Goal: Task Accomplishment & Management: Manage account settings

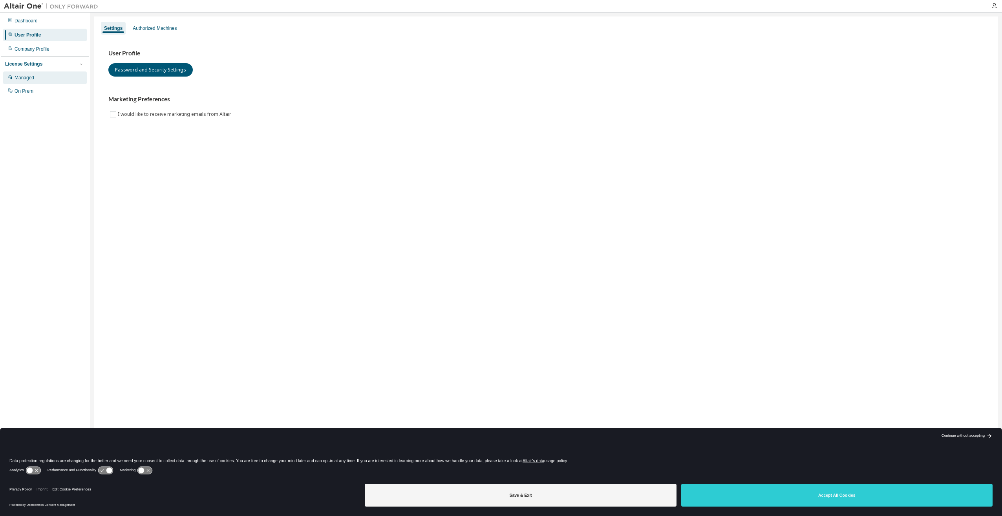
click at [42, 80] on div "Managed" at bounding box center [45, 77] width 84 height 13
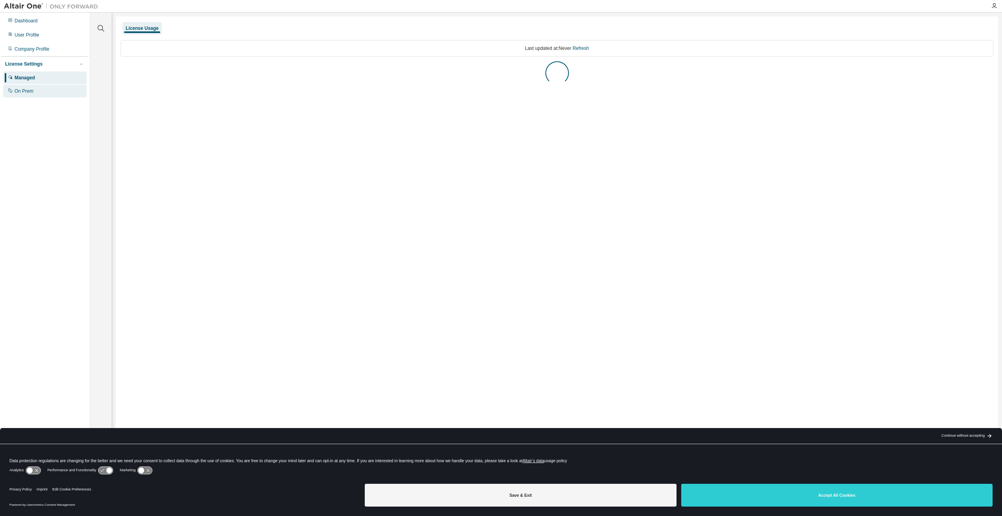
click at [36, 89] on div "On Prem" at bounding box center [45, 91] width 84 height 13
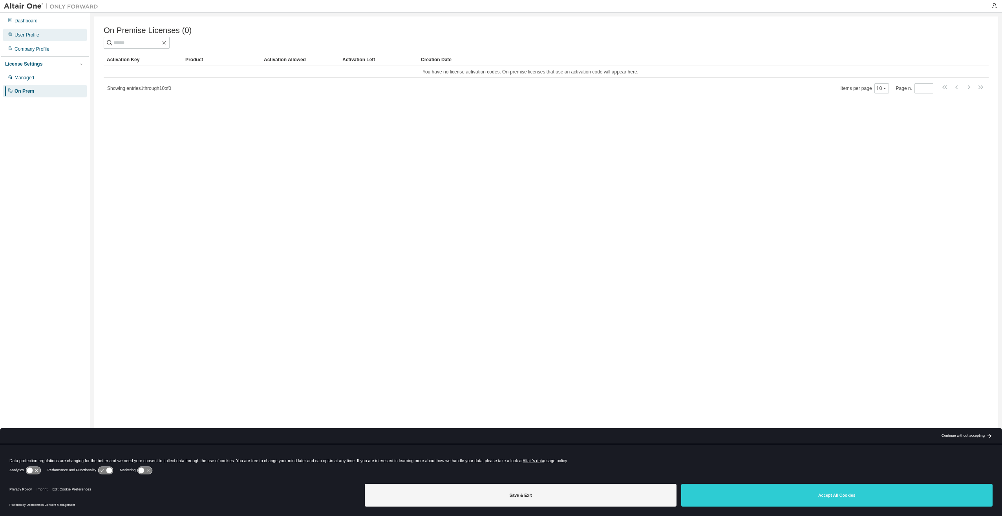
click at [45, 36] on div "User Profile" at bounding box center [45, 35] width 84 height 13
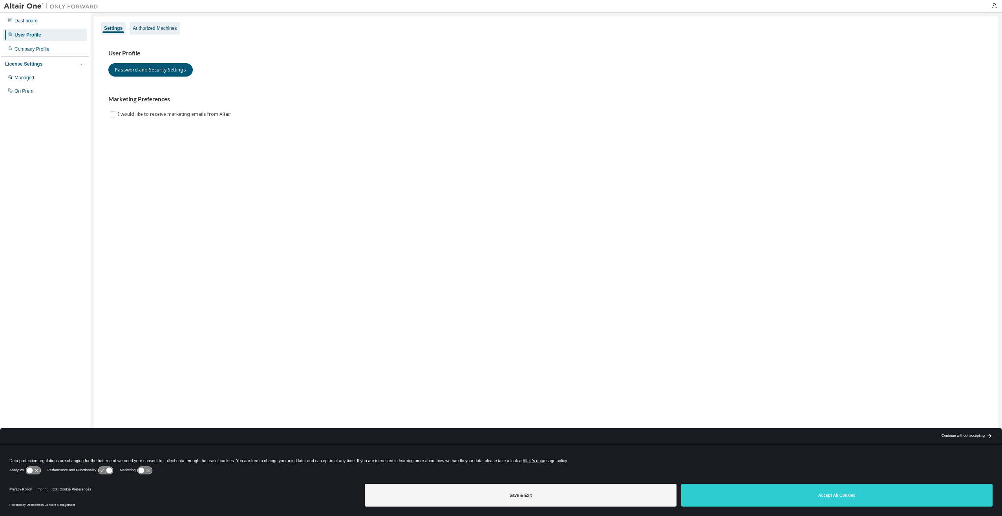
click at [157, 24] on div "Authorized Machines" at bounding box center [155, 28] width 50 height 13
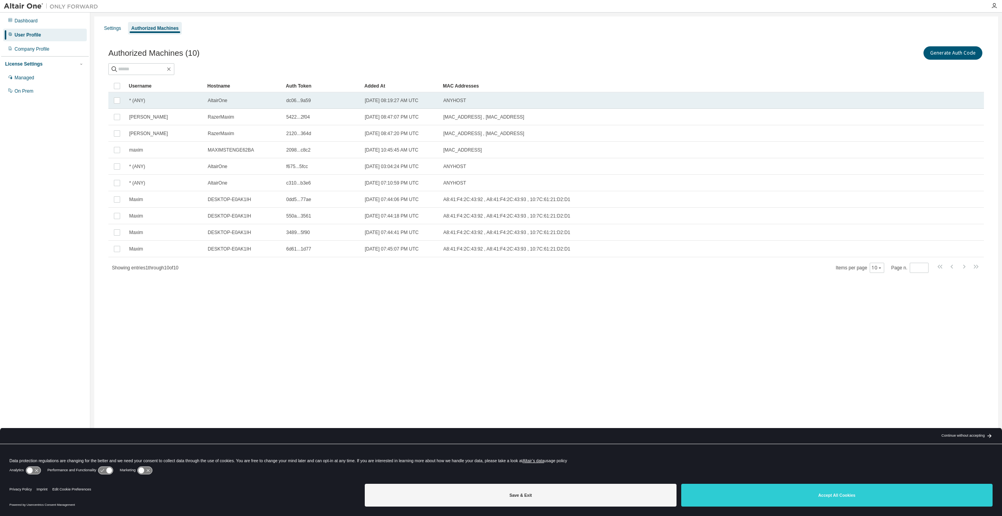
click at [296, 100] on span "dc06...9a59" at bounding box center [298, 100] width 25 height 6
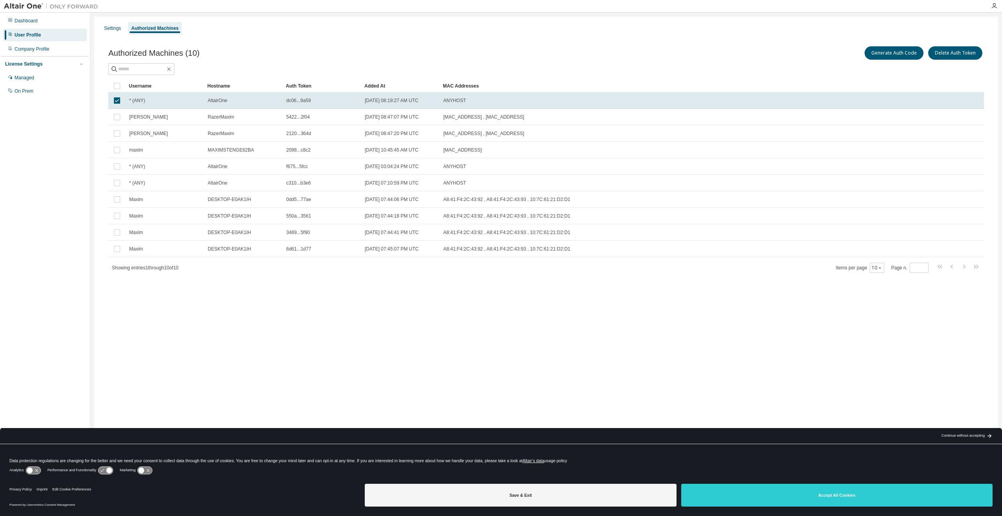
click at [296, 100] on span "dc06...9a59" at bounding box center [298, 100] width 25 height 6
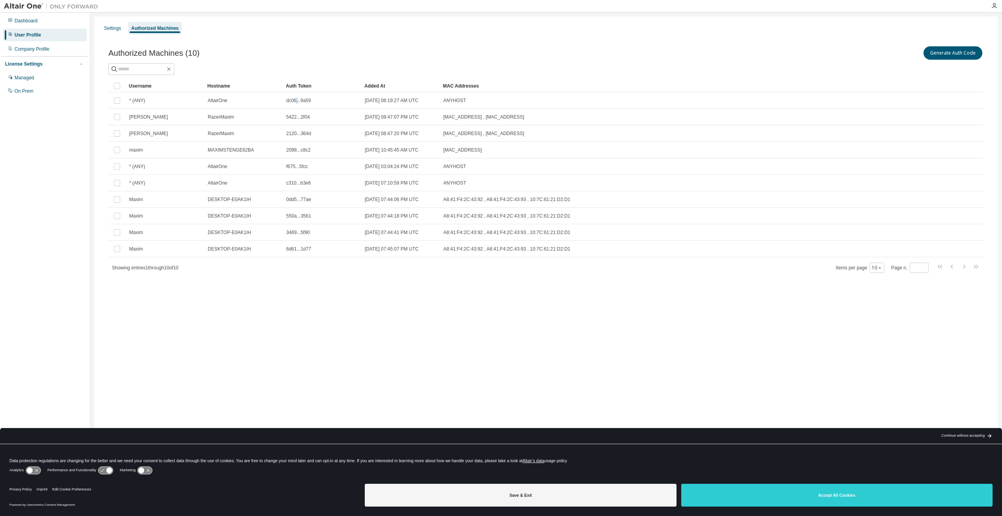
click at [296, 100] on span "dc06...9a59" at bounding box center [298, 100] width 25 height 6
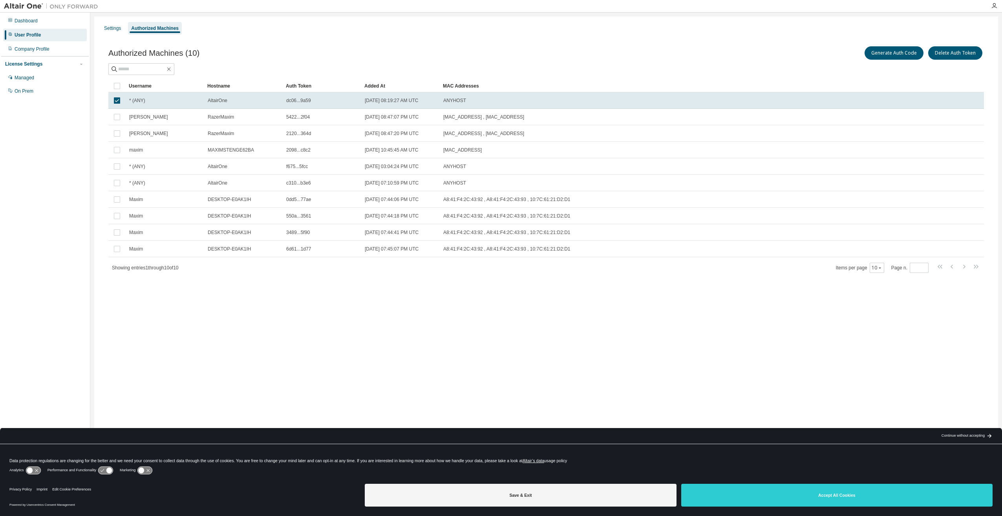
click at [296, 100] on span "dc06...9a59" at bounding box center [298, 100] width 25 height 6
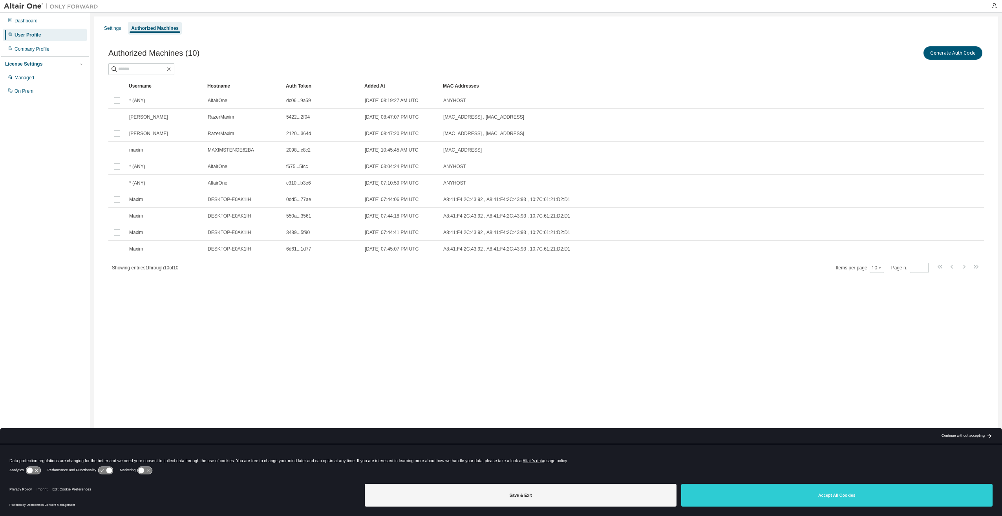
click at [296, 100] on span "dc06...9a59" at bounding box center [298, 100] width 25 height 6
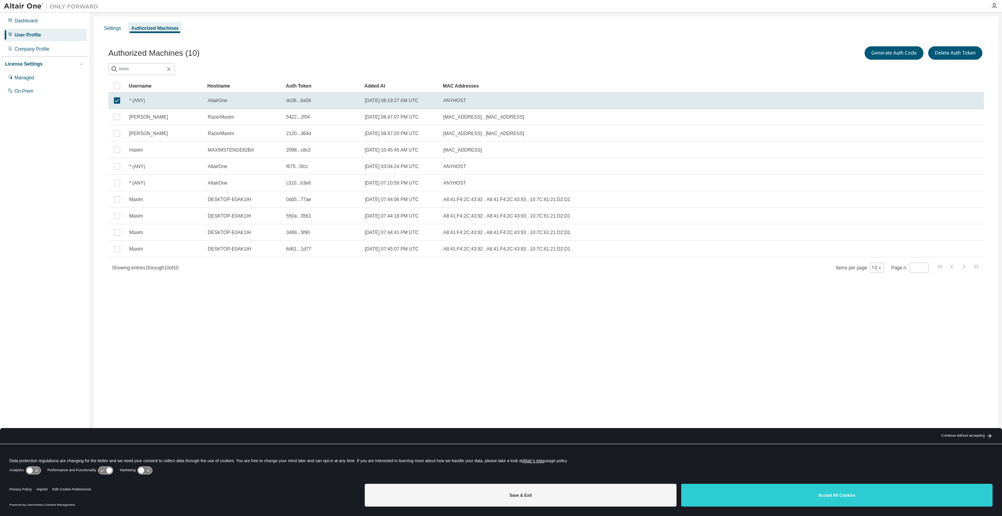
click at [296, 100] on span "dc06...9a59" at bounding box center [298, 100] width 25 height 6
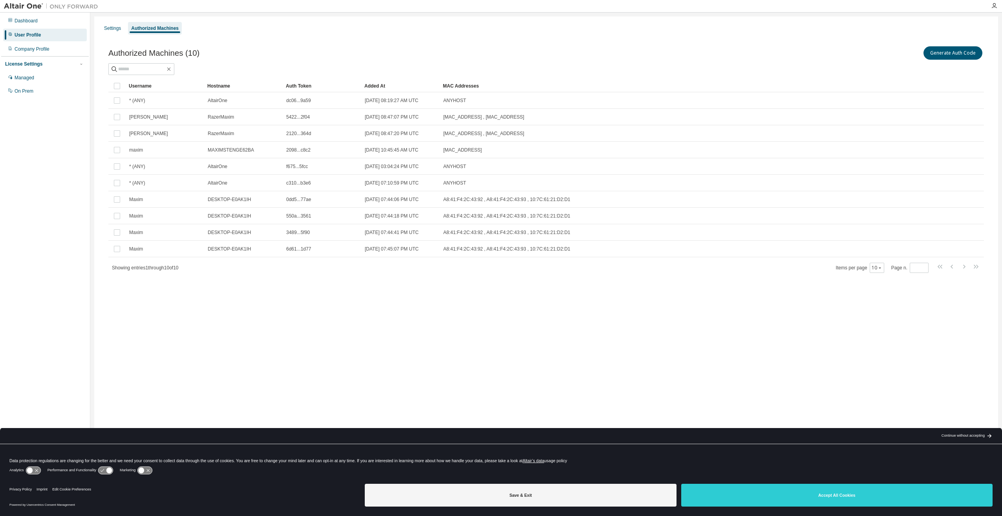
click at [366, 69] on div at bounding box center [545, 69] width 875 height 12
click at [937, 48] on button "Generate Auth Code" at bounding box center [952, 52] width 59 height 13
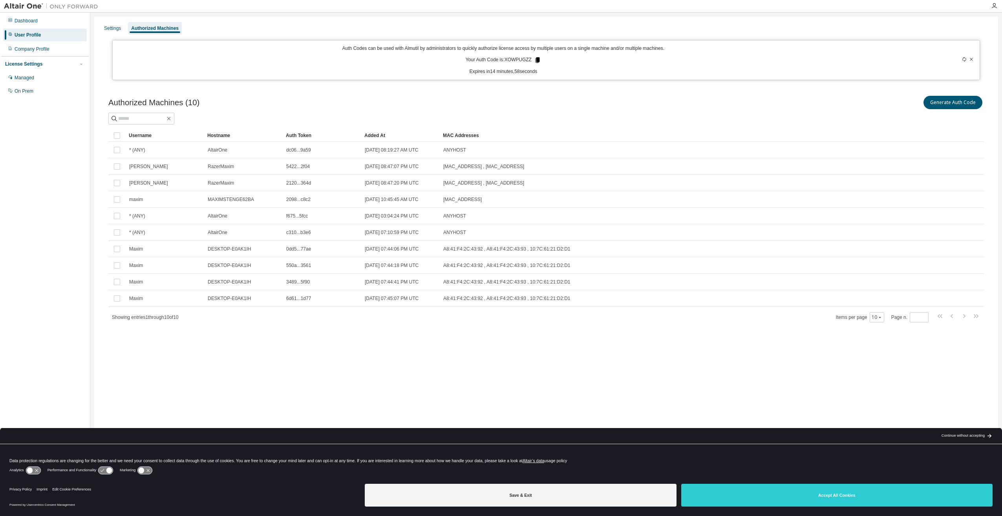
click at [535, 59] on icon at bounding box center [537, 60] width 7 height 7
click at [836, 479] on div "Analytics Performance and Functionality Marketing" at bounding box center [500, 473] width 983 height 16
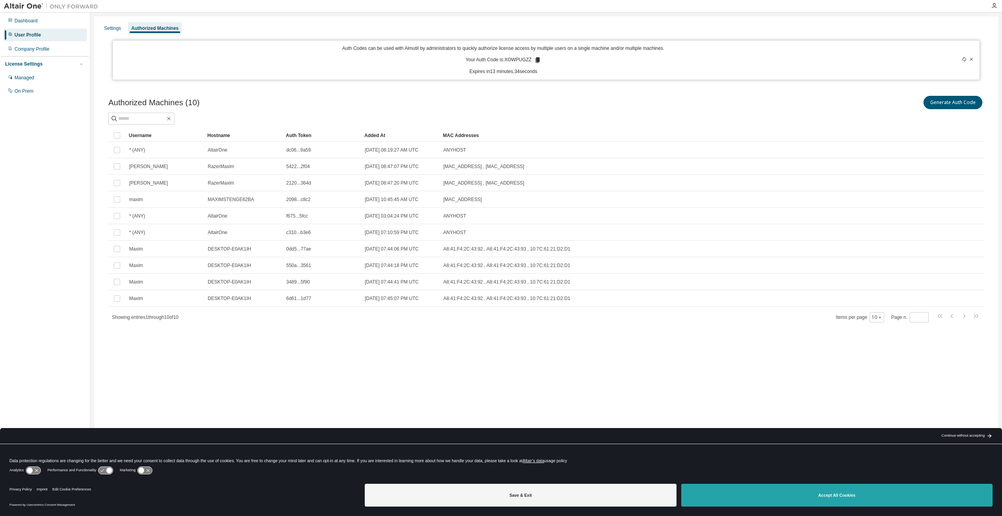
click at [835, 484] on button "Accept All Cookies" at bounding box center [836, 495] width 311 height 23
